Goal: Task Accomplishment & Management: Complete application form

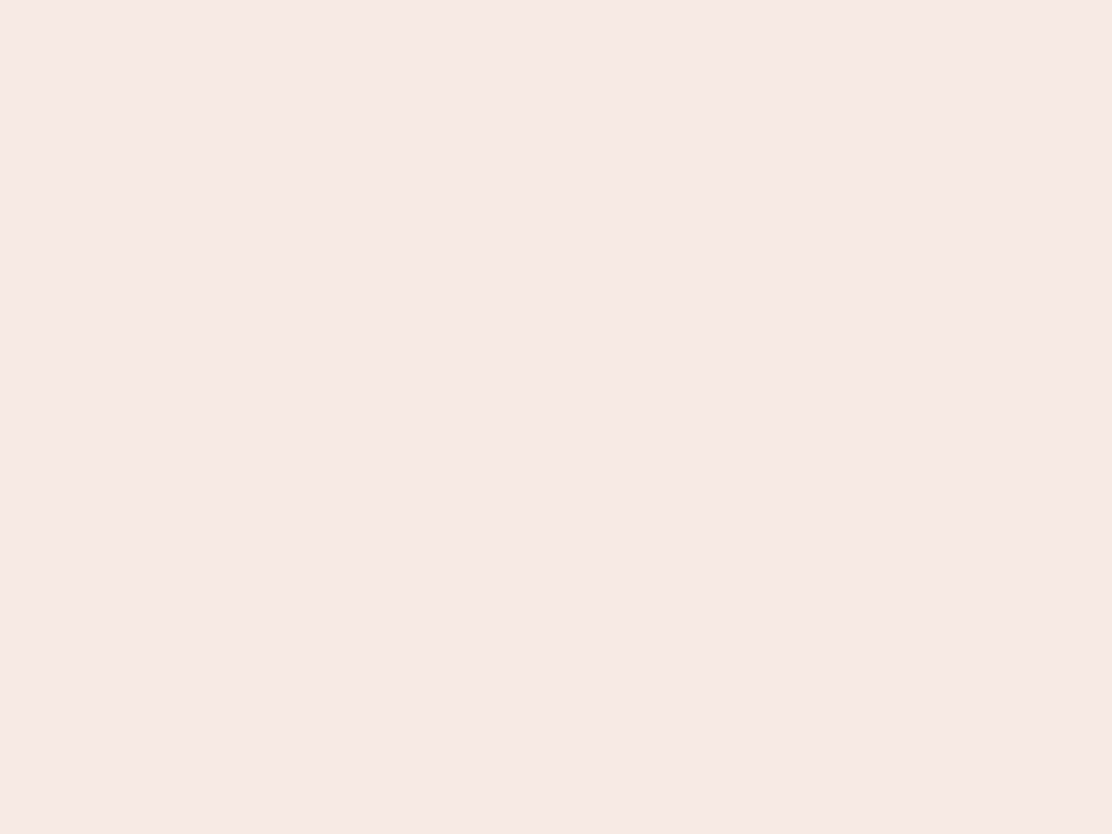
click at [556, 417] on nb-app "Almost there Thank you for registering for Newbook. Your account is under revie…" at bounding box center [556, 417] width 1112 height 834
click at [556, 0] on nb-app "Almost there Thank you for registering for Newbook. Your account is under revie…" at bounding box center [556, 417] width 1112 height 834
click at [594, 0] on nb-app "Almost there Thank you for registering for Newbook. Your account is under revie…" at bounding box center [556, 417] width 1112 height 834
click at [556, 417] on nb-app "Almost there Thank you for registering for Newbook. Your account is under revie…" at bounding box center [556, 417] width 1112 height 834
click at [556, 0] on nb-app "Almost there Thank you for registering for Newbook. Your account is under revie…" at bounding box center [556, 417] width 1112 height 834
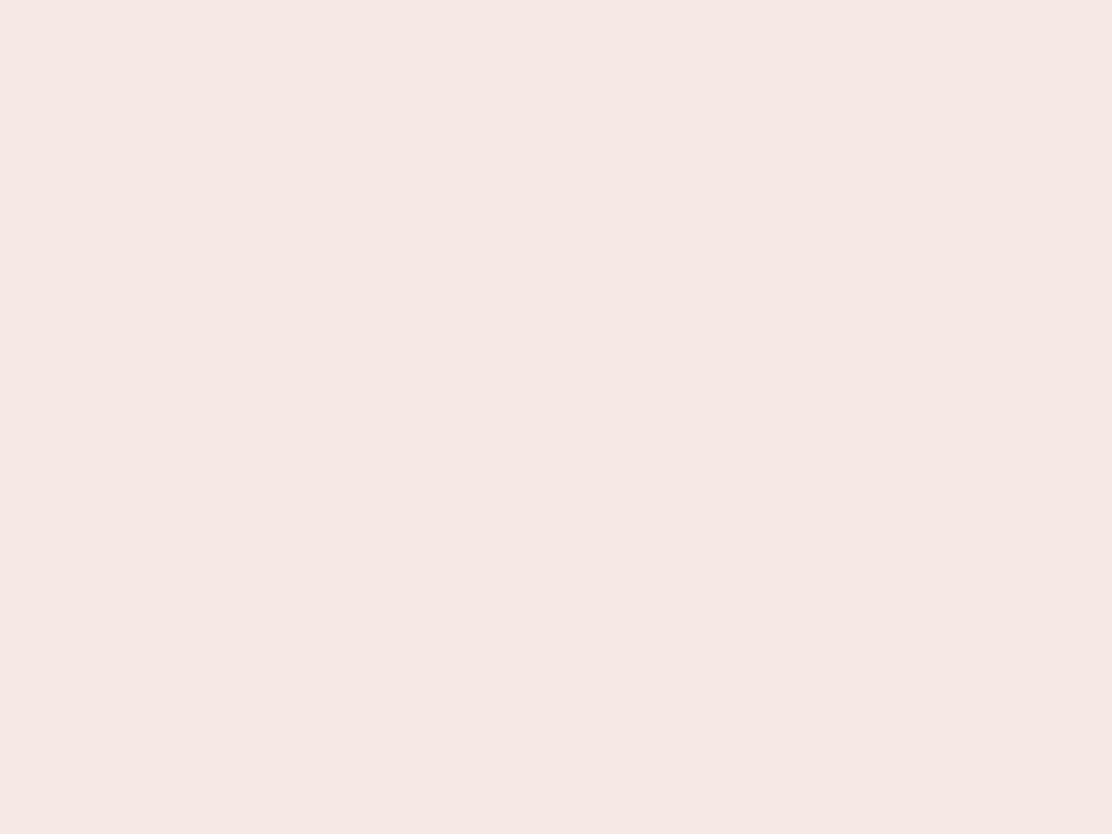
click at [388, 0] on nb-app "Almost there Thank you for registering for Newbook. Your account is under revie…" at bounding box center [556, 417] width 1112 height 834
click at [556, 417] on nb-app "Almost there Thank you for registering for Newbook. Your account is under revie…" at bounding box center [556, 417] width 1112 height 834
click at [556, 0] on nb-app "Almost there Thank you for registering for Newbook. Your account is under revie…" at bounding box center [556, 417] width 1112 height 834
click at [388, 0] on nb-app "Almost there Thank you for registering for Newbook. Your account is under revie…" at bounding box center [556, 417] width 1112 height 834
click at [556, 417] on nb-app "Almost there Thank you for registering for Newbook. Your account is under revie…" at bounding box center [556, 417] width 1112 height 834
